Goal: Task Accomplishment & Management: Use online tool/utility

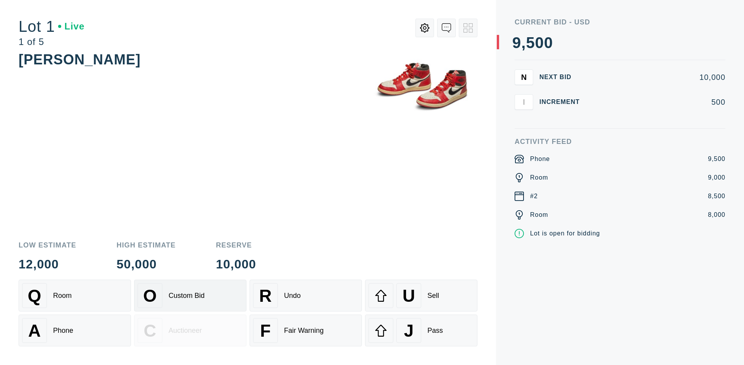
click at [190, 295] on div "Custom Bid" at bounding box center [187, 296] width 36 height 8
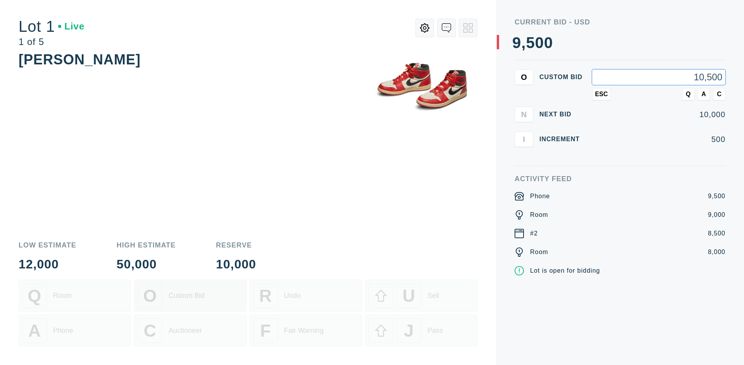
type input "10,500"
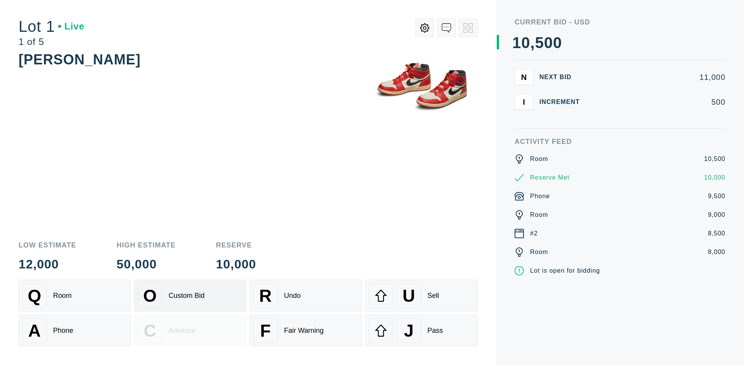
click at [190, 295] on div "Custom Bid" at bounding box center [187, 296] width 36 height 8
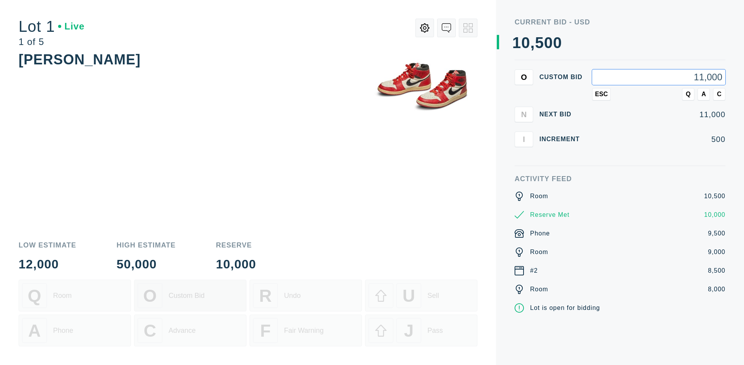
type input "11,000"
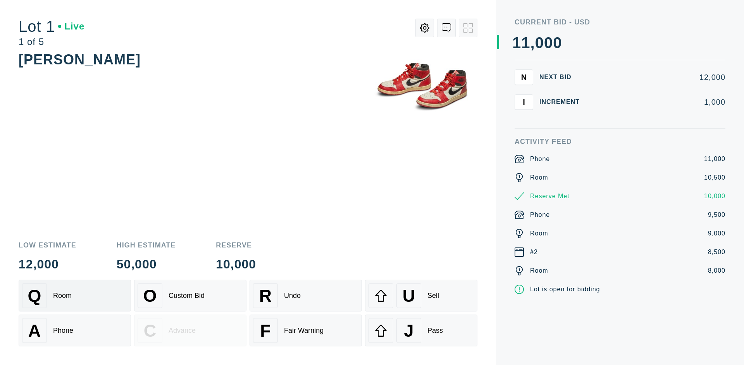
click at [75, 295] on div "Q Room" at bounding box center [74, 295] width 105 height 25
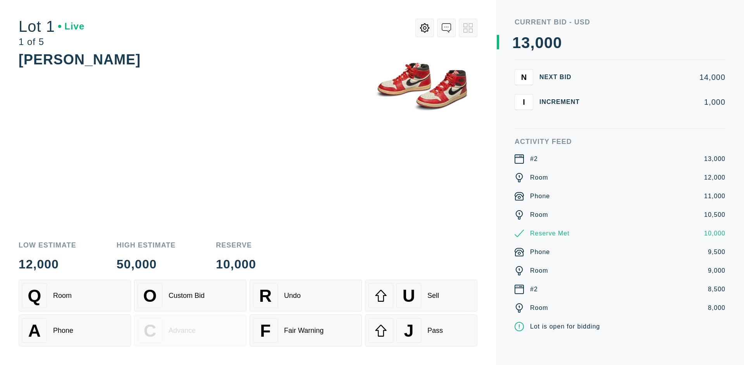
click at [75, 330] on div "A Phone" at bounding box center [74, 330] width 105 height 25
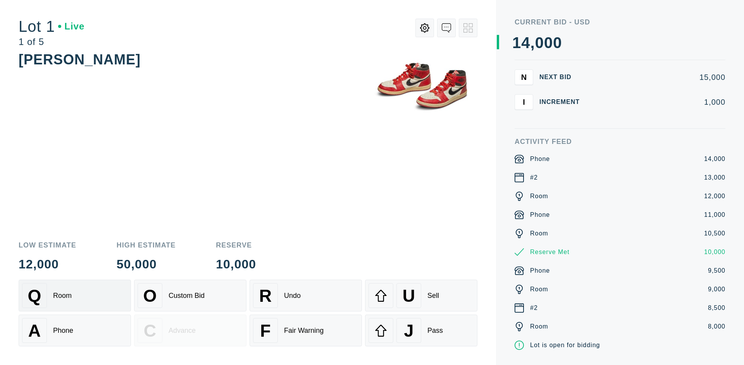
click at [75, 295] on div "Q Room" at bounding box center [74, 295] width 105 height 25
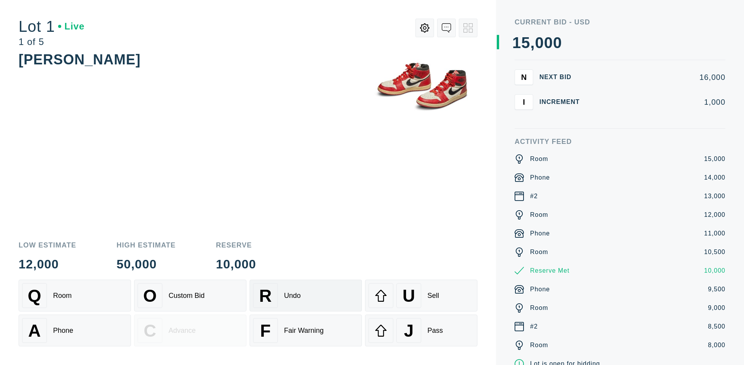
click at [306, 295] on div "R Undo" at bounding box center [305, 295] width 105 height 25
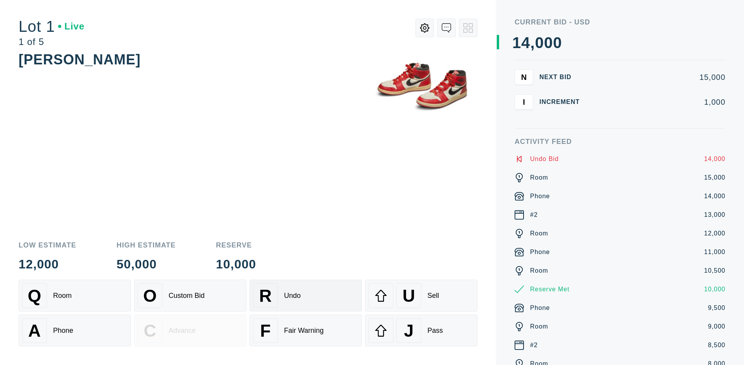
click at [75, 295] on div "Q Room" at bounding box center [74, 295] width 105 height 25
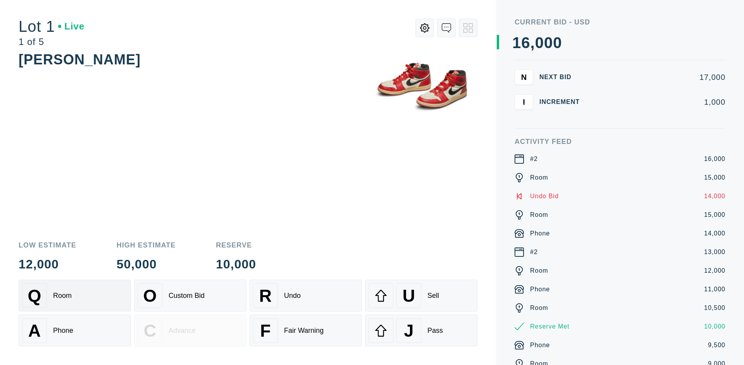
click at [75, 330] on div "A Phone" at bounding box center [74, 330] width 105 height 25
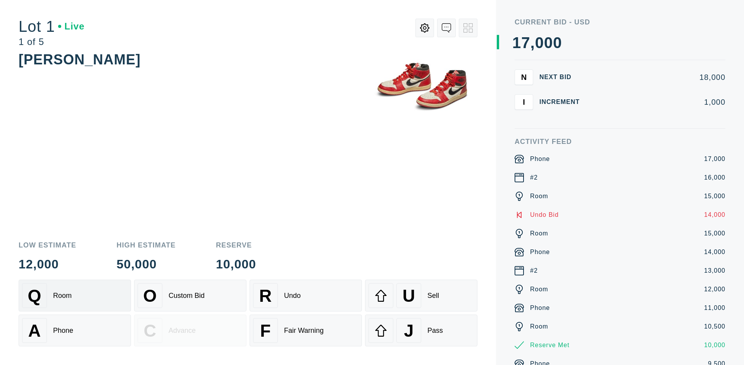
click at [75, 295] on div "Q Room" at bounding box center [74, 295] width 105 height 25
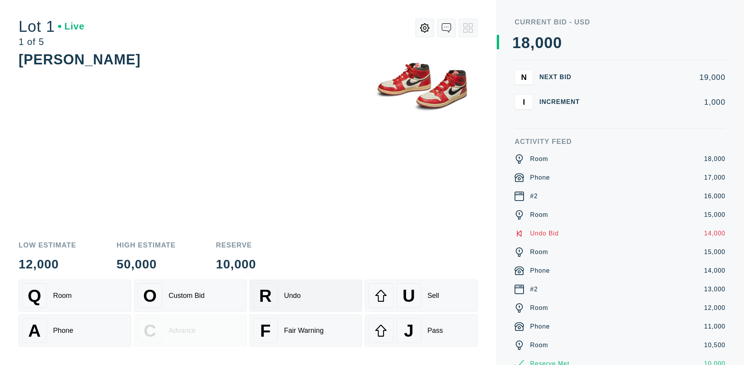
click at [306, 295] on div "R Undo" at bounding box center [305, 295] width 105 height 25
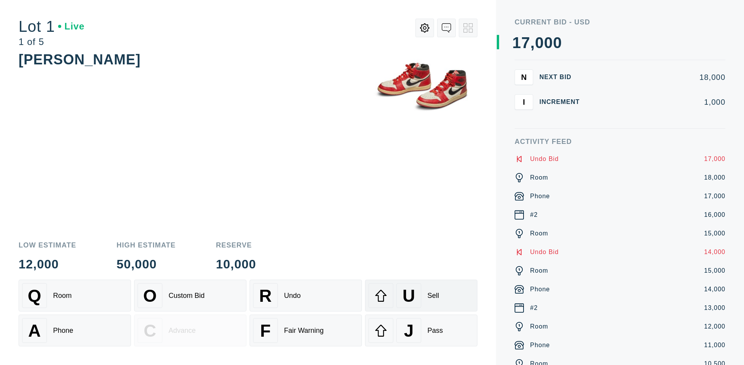
click at [421, 295] on div "U Sell" at bounding box center [421, 295] width 105 height 25
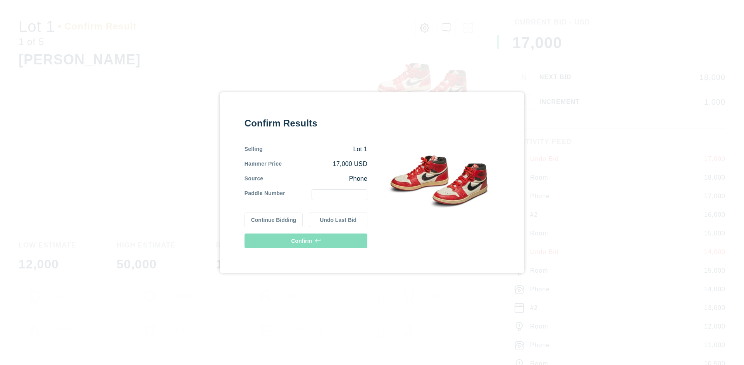
click at [274, 219] on button "Continue Bidding" at bounding box center [274, 219] width 59 height 15
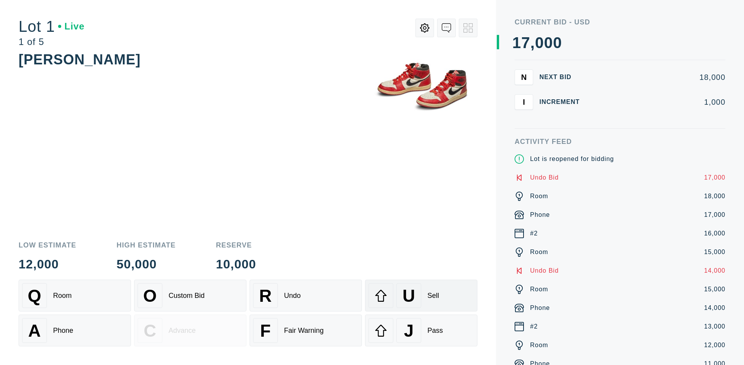
click at [421, 295] on div "U Sell" at bounding box center [421, 295] width 105 height 25
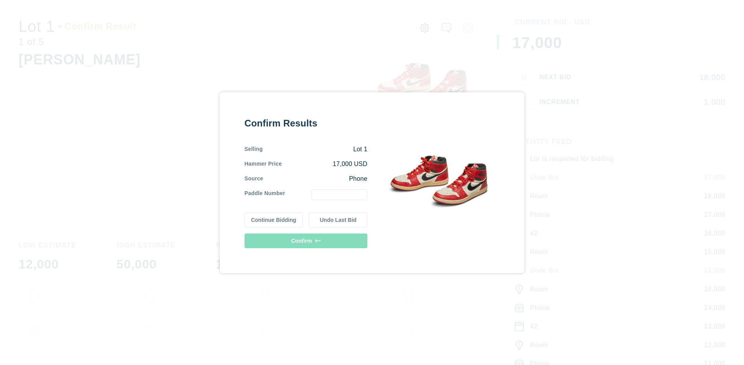
click at [338, 219] on button "Undo Last Bid" at bounding box center [338, 219] width 59 height 15
click at [274, 218] on button "Continue Bidding" at bounding box center [274, 219] width 59 height 15
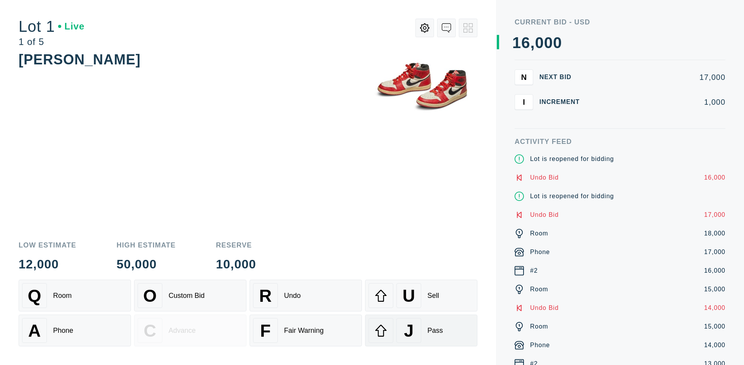
click at [421, 330] on div "J Pass" at bounding box center [421, 330] width 105 height 25
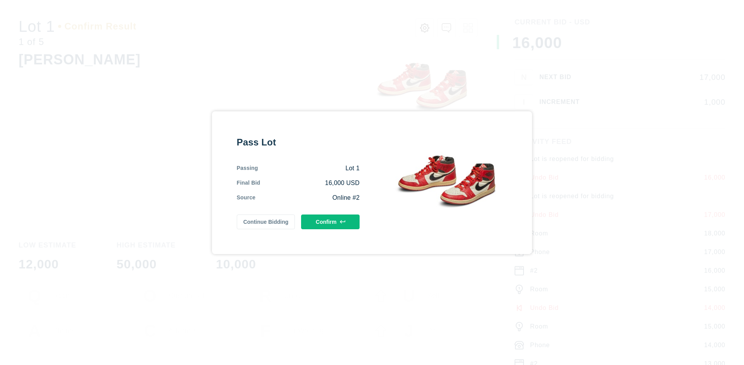
click at [331, 221] on button "Confirm" at bounding box center [330, 221] width 59 height 15
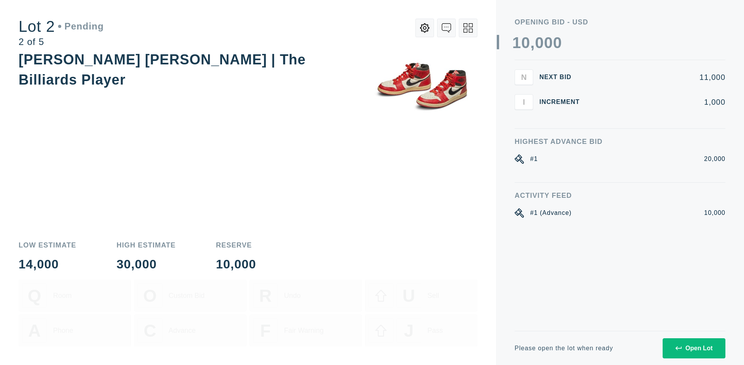
click at [694, 348] on div "Open Lot" at bounding box center [694, 348] width 37 height 7
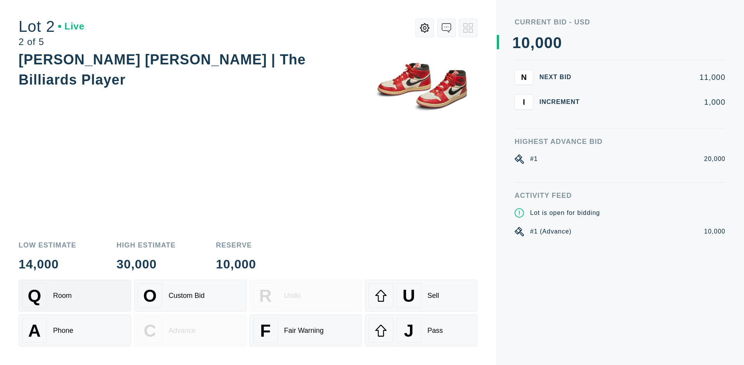
click at [75, 295] on div "Q Room" at bounding box center [74, 295] width 105 height 25
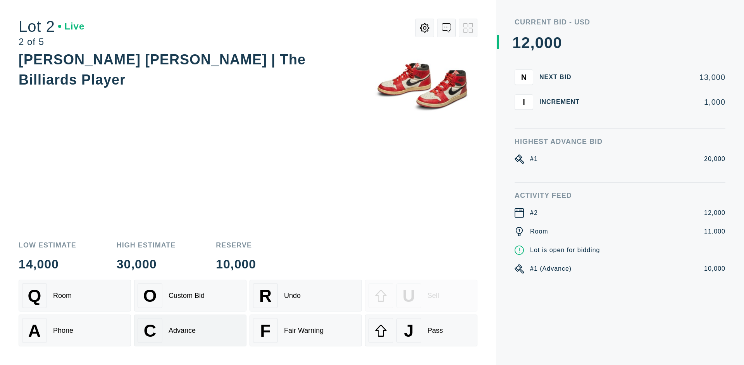
click at [190, 330] on div "Advance" at bounding box center [182, 330] width 27 height 8
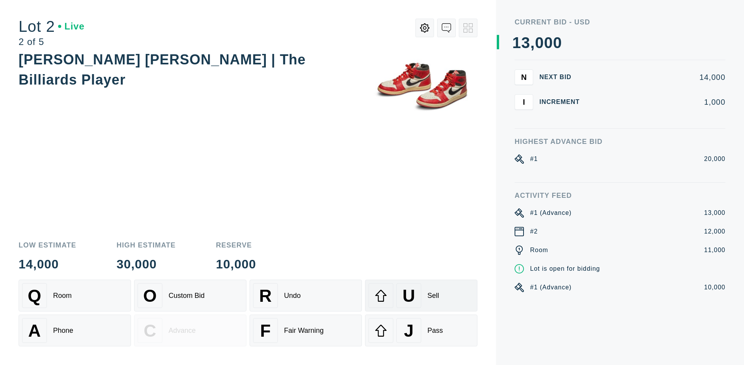
click at [421, 295] on div "U Sell" at bounding box center [421, 295] width 105 height 25
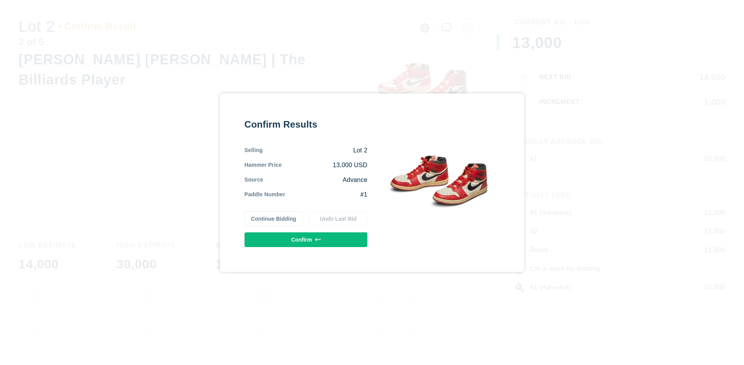
click at [306, 239] on button "Confirm" at bounding box center [306, 239] width 123 height 15
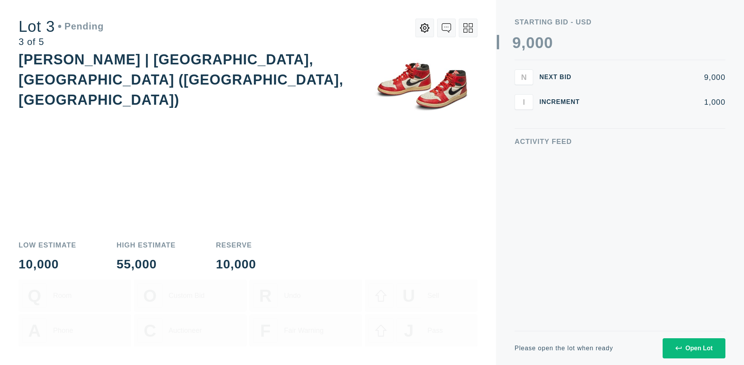
click at [694, 348] on div "Open Lot" at bounding box center [694, 348] width 37 height 7
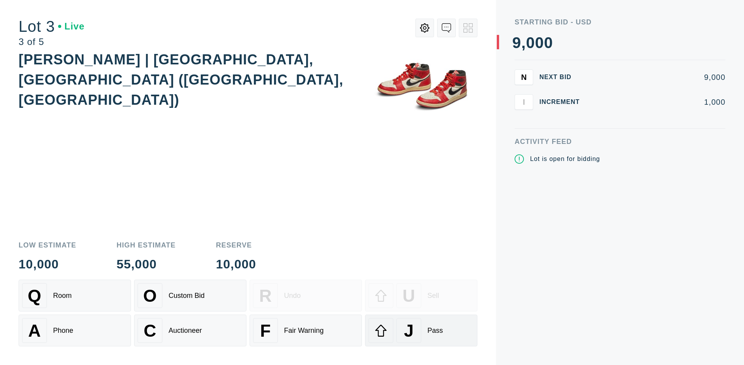
click at [421, 330] on div "J Pass" at bounding box center [421, 330] width 105 height 25
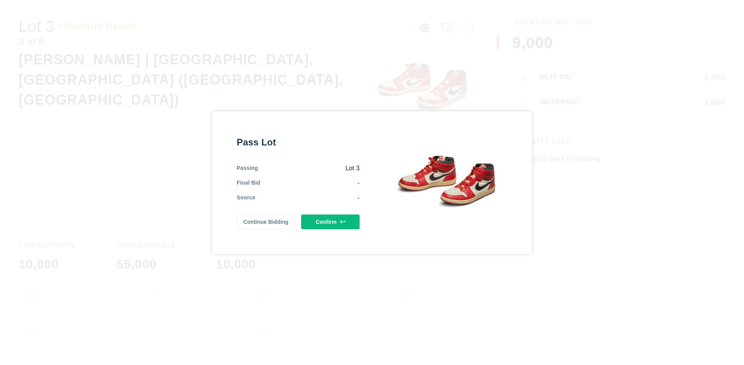
click at [331, 221] on button "Confirm" at bounding box center [330, 221] width 59 height 15
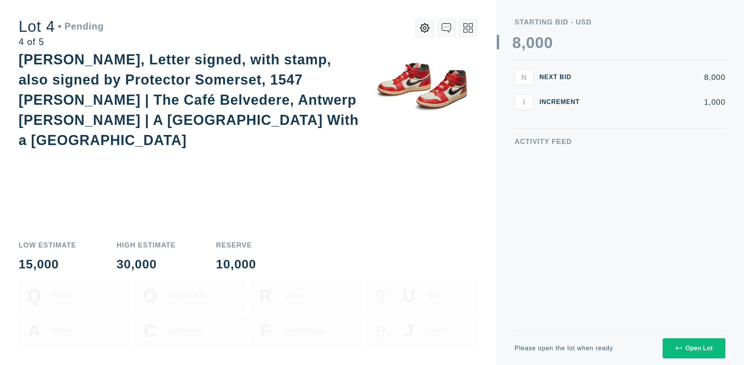
click at [694, 348] on div "Open Lot" at bounding box center [694, 348] width 37 height 7
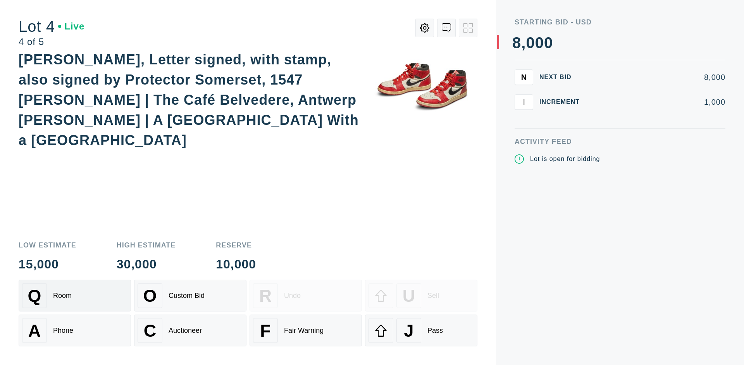
click at [75, 295] on div "Q Room" at bounding box center [74, 295] width 105 height 25
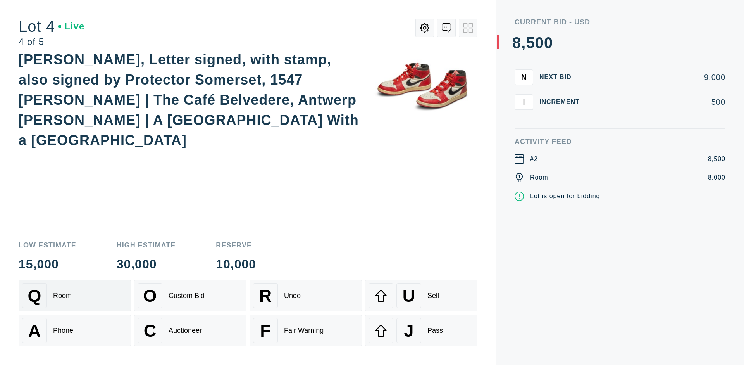
click at [190, 330] on div "Auctioneer" at bounding box center [185, 330] width 33 height 8
click at [421, 330] on div "J Pass" at bounding box center [421, 330] width 105 height 25
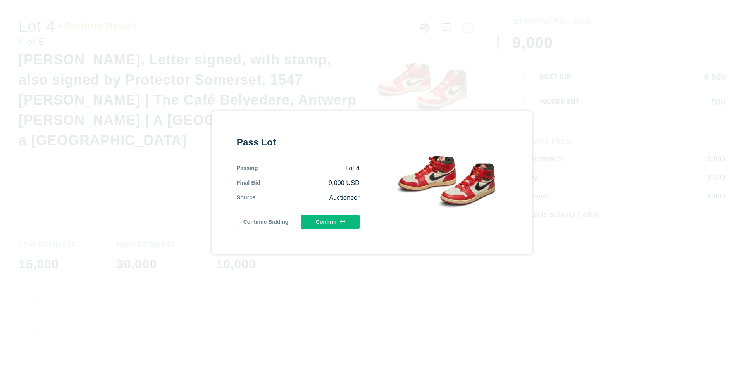
click at [331, 221] on button "Confirm" at bounding box center [330, 221] width 59 height 15
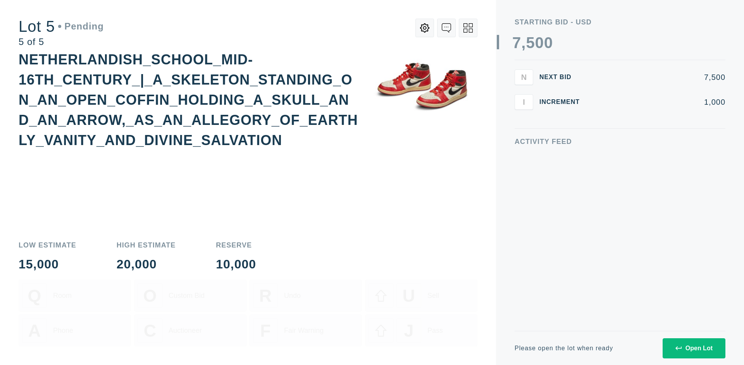
click at [694, 348] on div "Open Lot" at bounding box center [694, 348] width 37 height 7
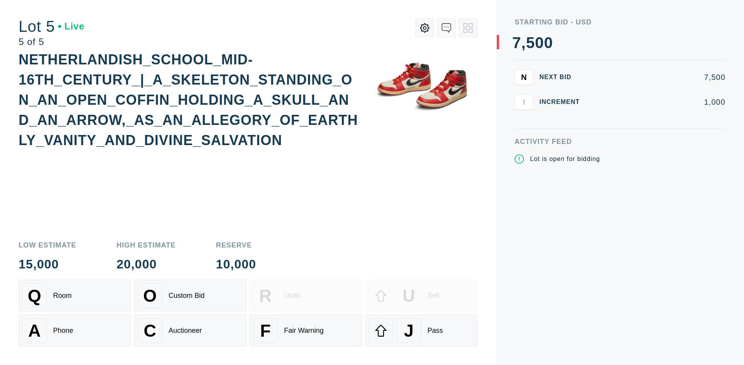
click at [75, 295] on div "Q Room" at bounding box center [74, 295] width 105 height 25
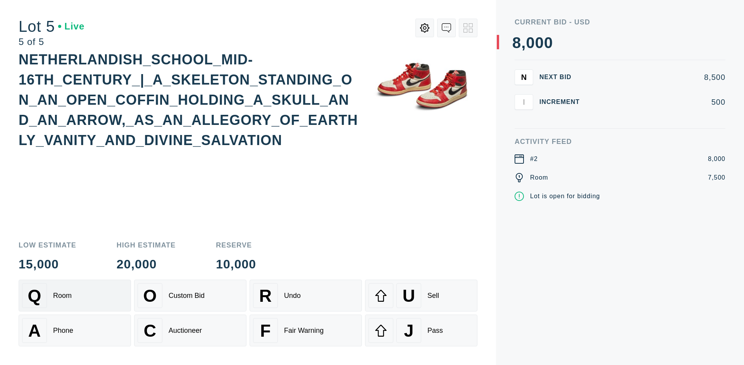
click at [75, 295] on div "Q Room" at bounding box center [74, 295] width 105 height 25
click at [421, 295] on div "U Sell" at bounding box center [421, 295] width 105 height 25
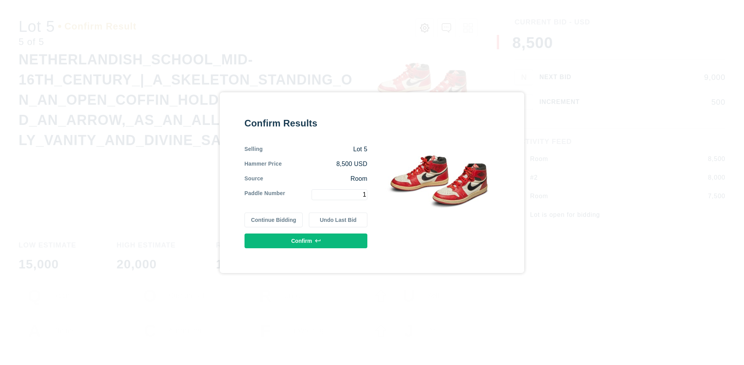
type input "1"
click at [306, 240] on button "Confirm" at bounding box center [306, 240] width 123 height 15
